Goal: Communication & Community: Ask a question

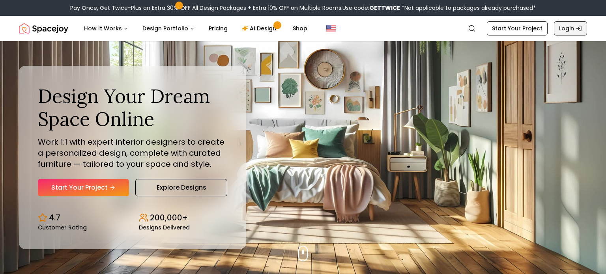
click at [568, 31] on link "Login" at bounding box center [570, 28] width 33 height 14
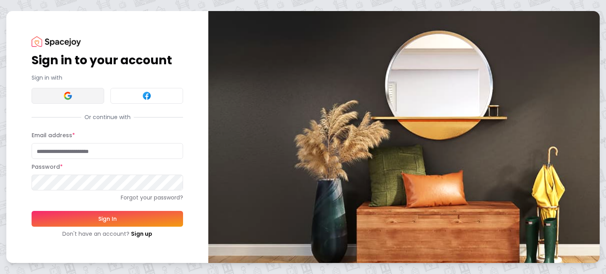
click at [91, 98] on button at bounding box center [68, 96] width 73 height 16
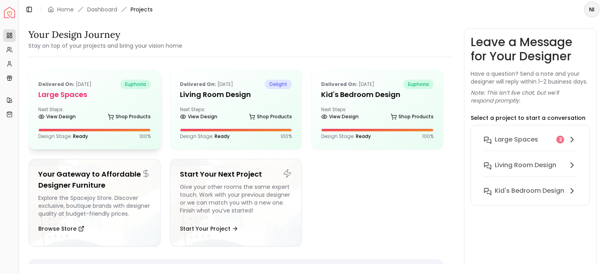
click at [109, 103] on div "Delivered on: Jul 04, 2024 euphoria Large Spaces Next Steps: View Design Shop P…" at bounding box center [94, 109] width 131 height 79
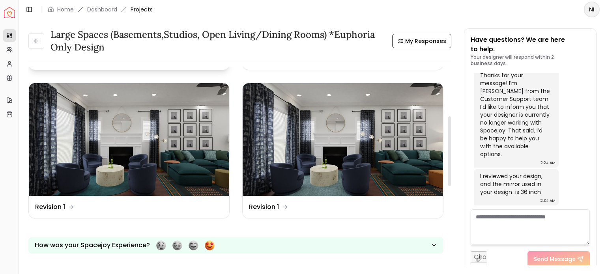
scroll to position [142, 0]
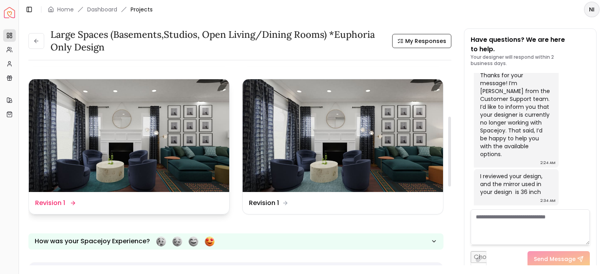
click at [113, 136] on img at bounding box center [129, 135] width 200 height 113
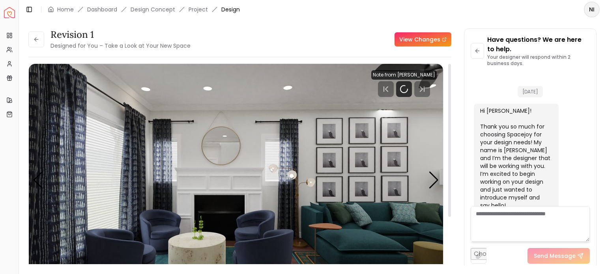
scroll to position [1850, 0]
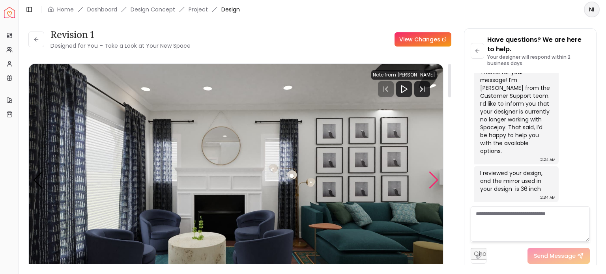
click at [434, 179] on div "Next slide" at bounding box center [433, 180] width 11 height 17
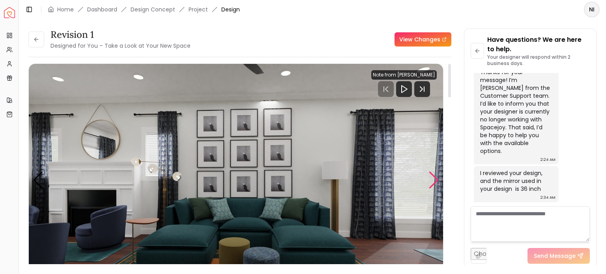
click at [434, 179] on div "Next slide" at bounding box center [433, 180] width 11 height 17
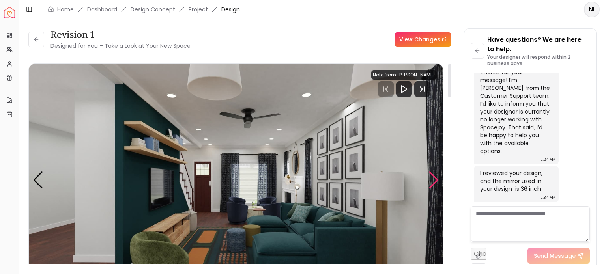
click at [434, 179] on div "Next slide" at bounding box center [433, 180] width 11 height 17
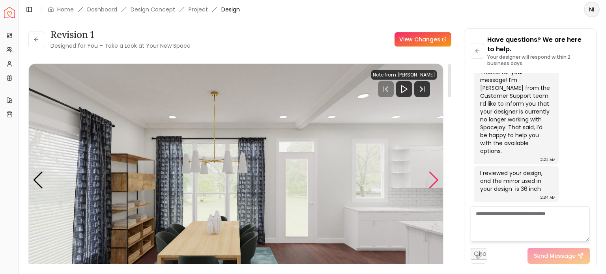
click at [434, 179] on div "Next slide" at bounding box center [433, 180] width 11 height 17
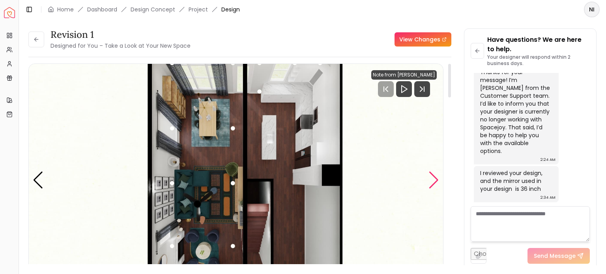
click at [434, 179] on div "Next slide" at bounding box center [433, 180] width 11 height 17
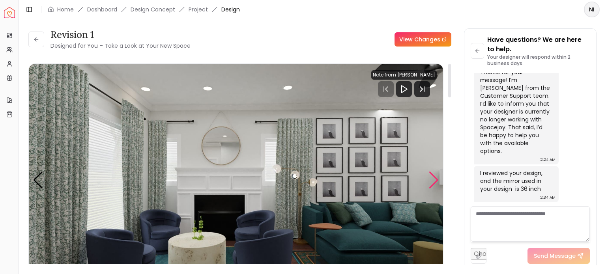
click at [434, 179] on div "Next slide" at bounding box center [433, 180] width 11 height 17
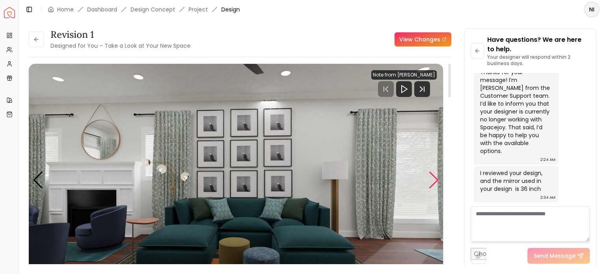
click at [434, 179] on div "Next slide" at bounding box center [433, 180] width 11 height 17
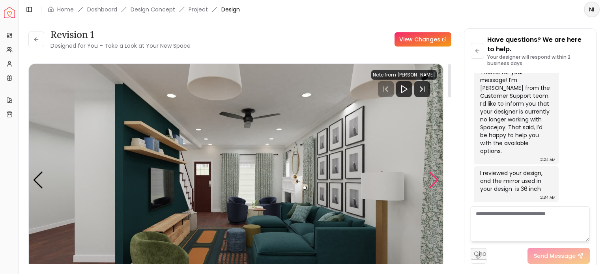
click at [434, 179] on div "Next slide" at bounding box center [433, 180] width 11 height 17
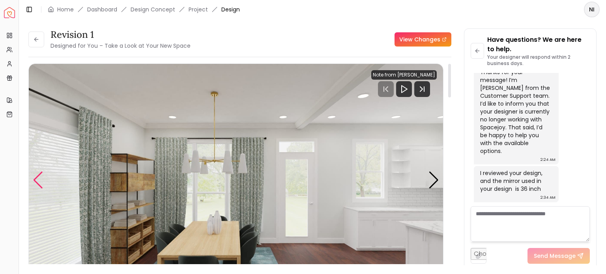
click at [33, 179] on div "Previous slide" at bounding box center [38, 180] width 11 height 17
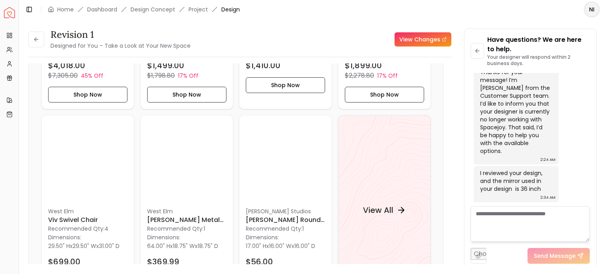
scroll to position [706, 0]
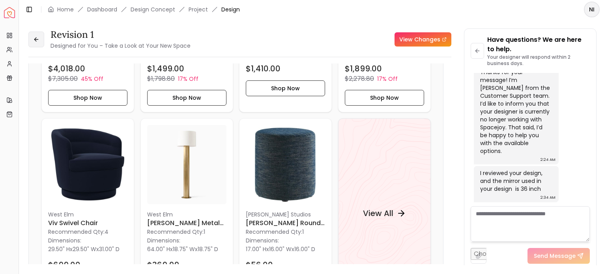
click at [34, 41] on icon at bounding box center [36, 39] width 6 height 6
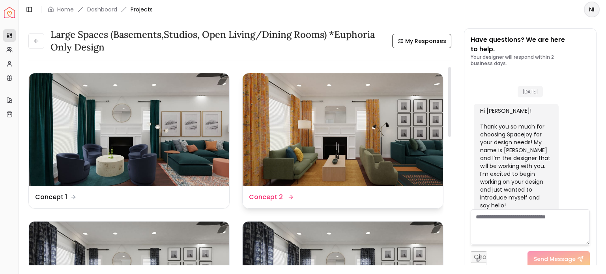
scroll to position [1831, 0]
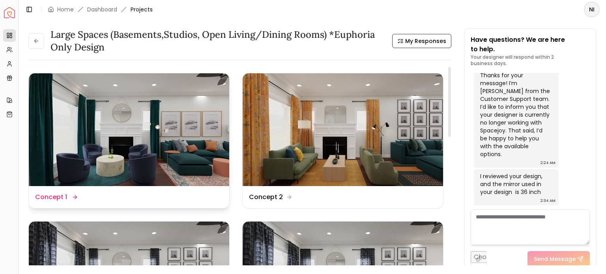
click at [179, 144] on img at bounding box center [129, 129] width 200 height 113
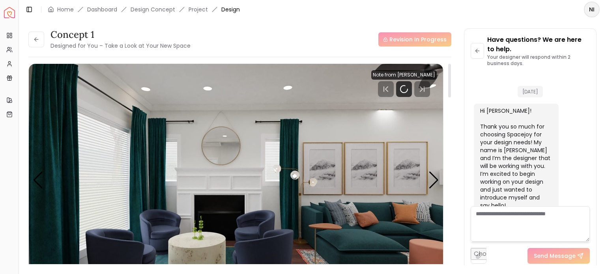
scroll to position [1850, 0]
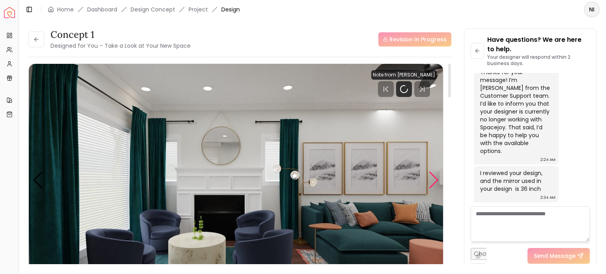
click at [433, 183] on div "Next slide" at bounding box center [433, 180] width 11 height 17
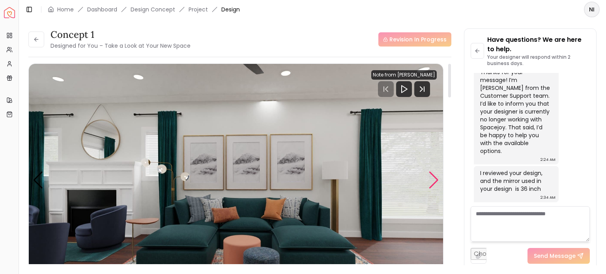
click at [433, 184] on div "Next slide" at bounding box center [433, 180] width 11 height 17
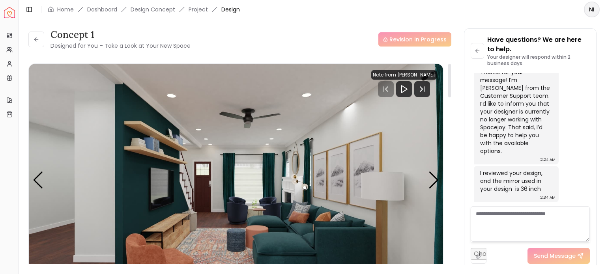
click at [170, 154] on img "3 / 5" at bounding box center [236, 180] width 414 height 233
click at [431, 187] on div "Next slide" at bounding box center [433, 180] width 11 height 17
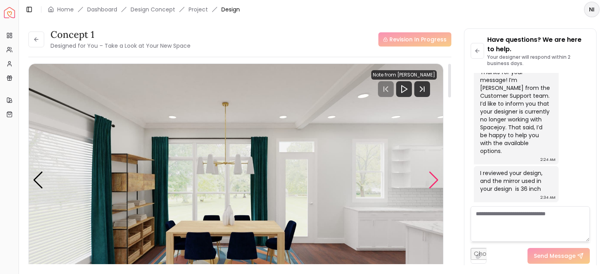
click at [430, 187] on div "Next slide" at bounding box center [433, 180] width 11 height 17
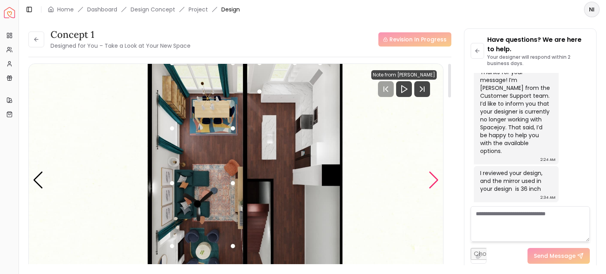
click at [430, 187] on div "Next slide" at bounding box center [433, 180] width 11 height 17
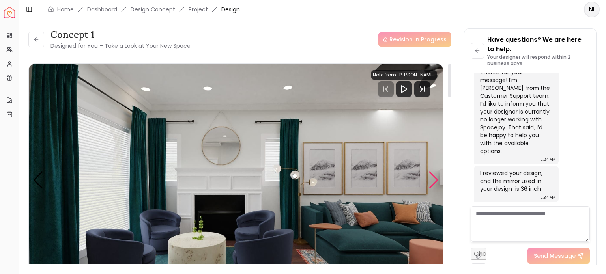
click at [430, 187] on div "Next slide" at bounding box center [433, 180] width 11 height 17
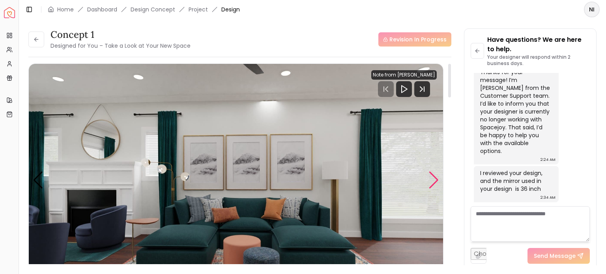
click at [430, 187] on div "Next slide" at bounding box center [433, 180] width 11 height 17
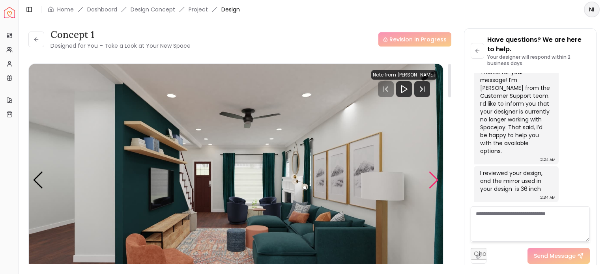
click at [430, 187] on div "Next slide" at bounding box center [433, 180] width 11 height 17
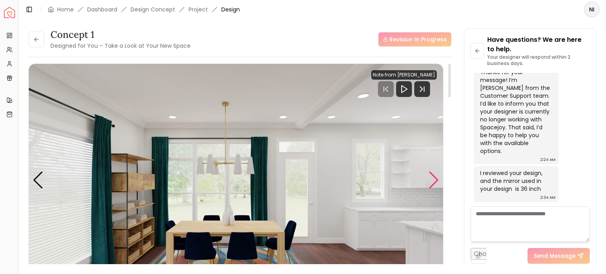
click at [430, 187] on div "Next slide" at bounding box center [433, 180] width 11 height 17
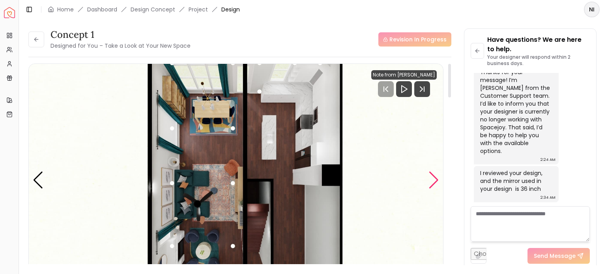
click at [430, 187] on div "Next slide" at bounding box center [433, 180] width 11 height 17
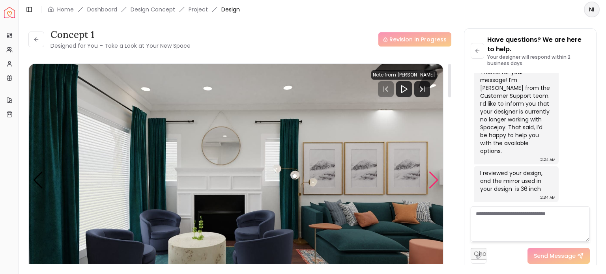
click at [430, 187] on div "Next slide" at bounding box center [433, 180] width 11 height 17
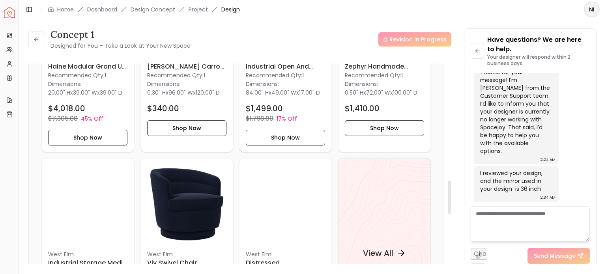
scroll to position [696, 0]
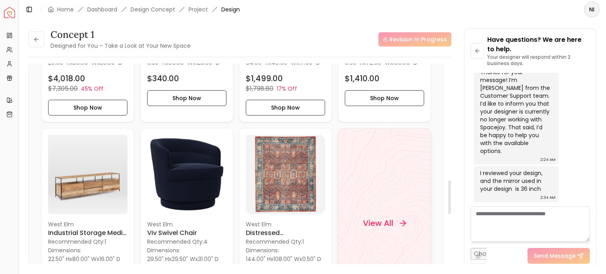
click at [391, 218] on h4 "View All" at bounding box center [378, 223] width 30 height 11
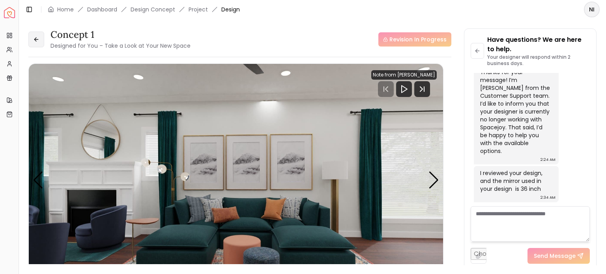
click at [35, 39] on icon at bounding box center [36, 39] width 6 height 6
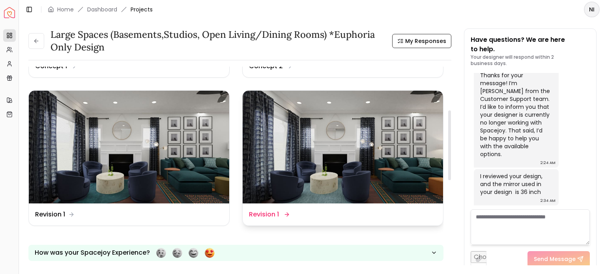
scroll to position [122, 0]
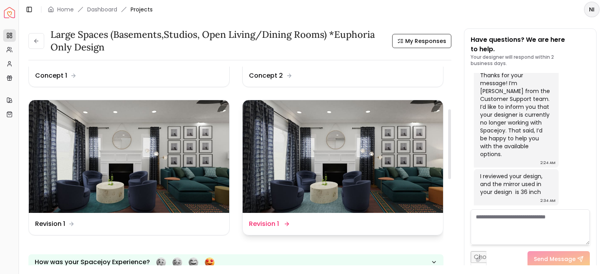
click at [319, 181] on img at bounding box center [343, 156] width 200 height 113
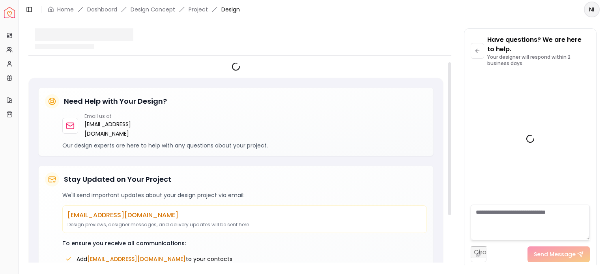
scroll to position [1850, 0]
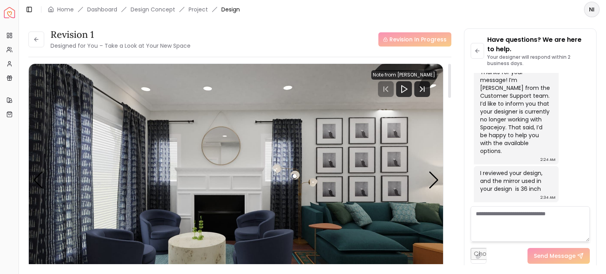
click at [505, 231] on textarea at bounding box center [530, 224] width 119 height 36
type textarea "*********"
click at [544, 258] on button "Send Message" at bounding box center [558, 256] width 62 height 16
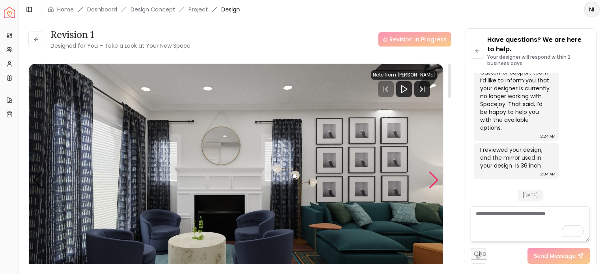
click at [432, 180] on div "Next slide" at bounding box center [433, 180] width 11 height 17
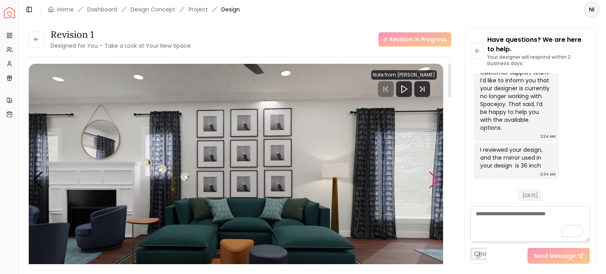
click at [433, 182] on div "Next slide" at bounding box center [433, 180] width 11 height 17
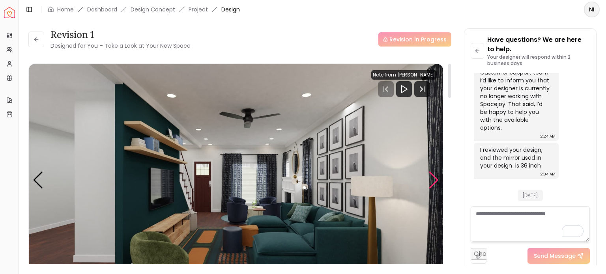
click at [433, 182] on div "Next slide" at bounding box center [433, 180] width 11 height 17
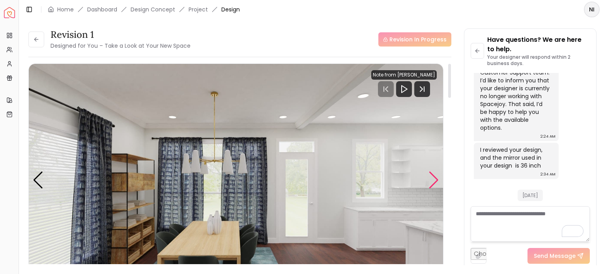
click at [435, 178] on div "Next slide" at bounding box center [433, 180] width 11 height 17
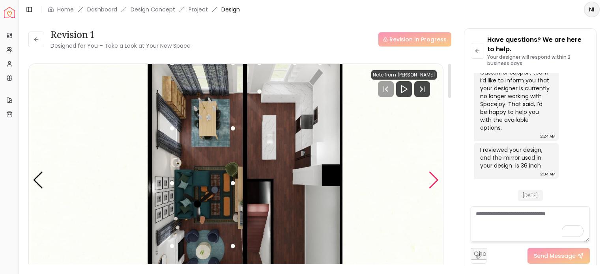
click at [434, 179] on div "Next slide" at bounding box center [433, 180] width 11 height 17
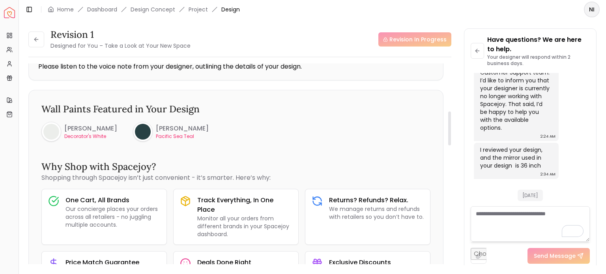
scroll to position [282, 0]
